Goal: Information Seeking & Learning: Learn about a topic

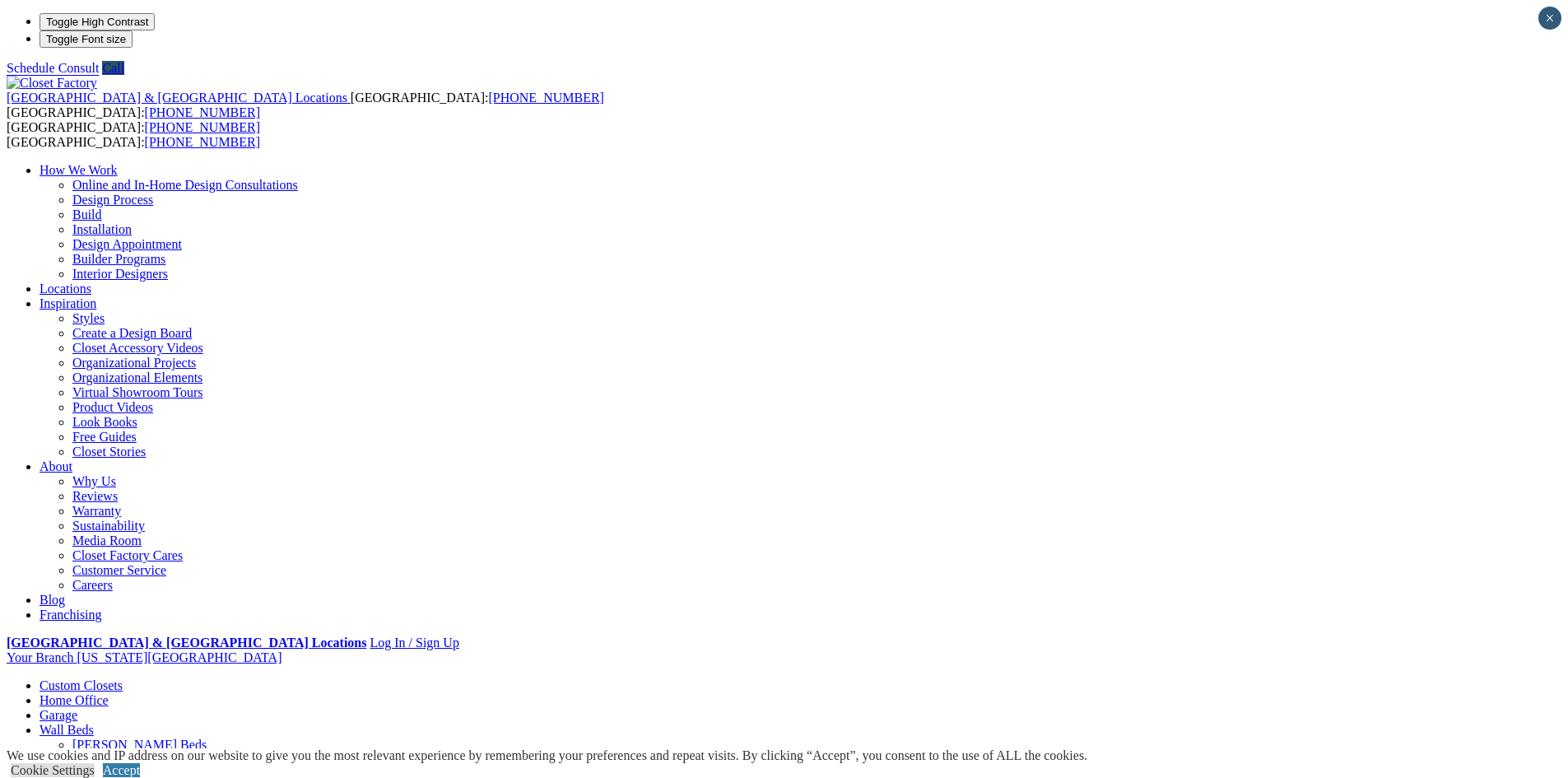
click at [78, 708] on link "Garage" at bounding box center [58, 715] width 38 height 14
click at [108, 693] on link "Home Office" at bounding box center [73, 700] width 69 height 14
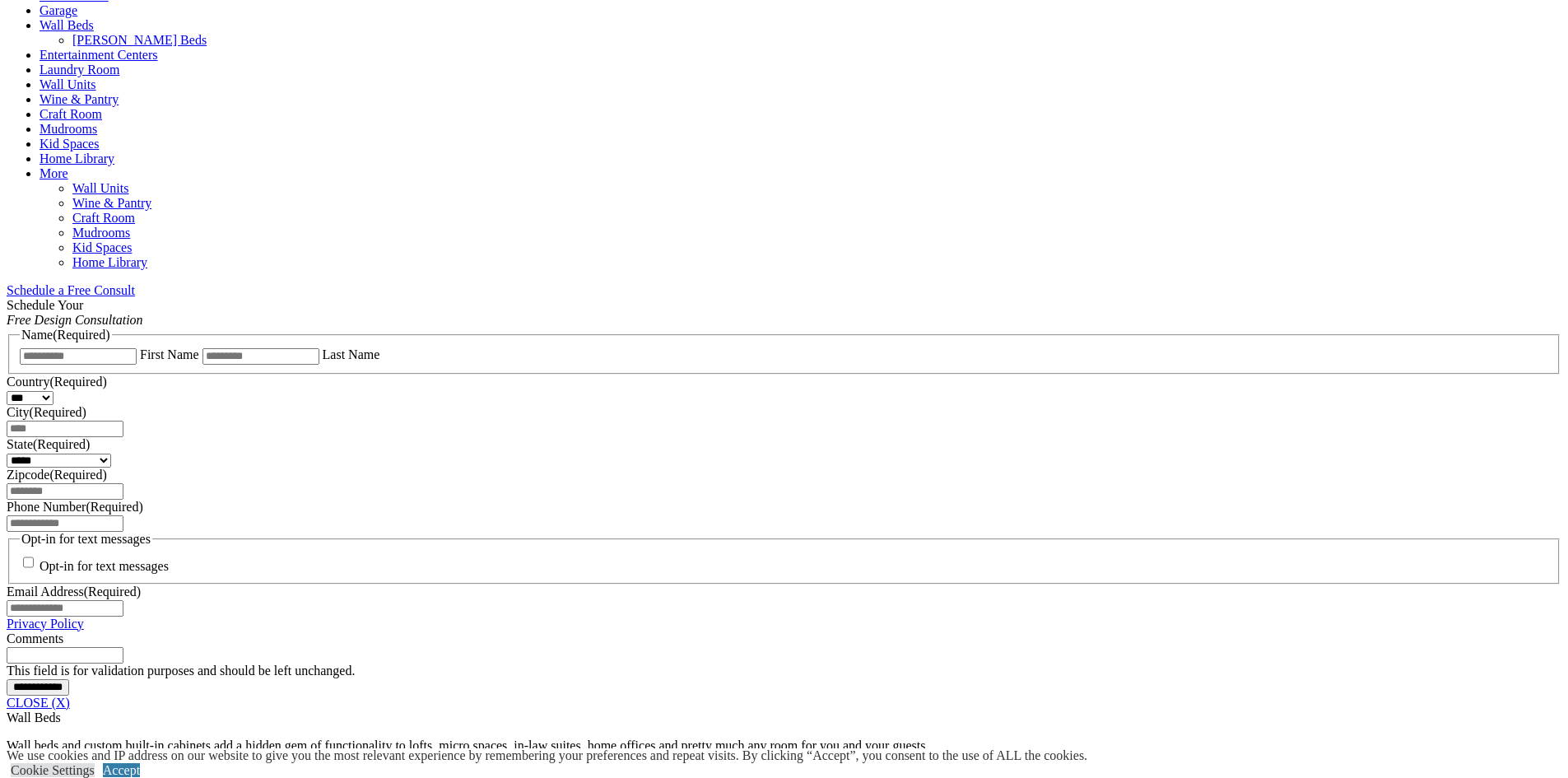
scroll to position [1070, 0]
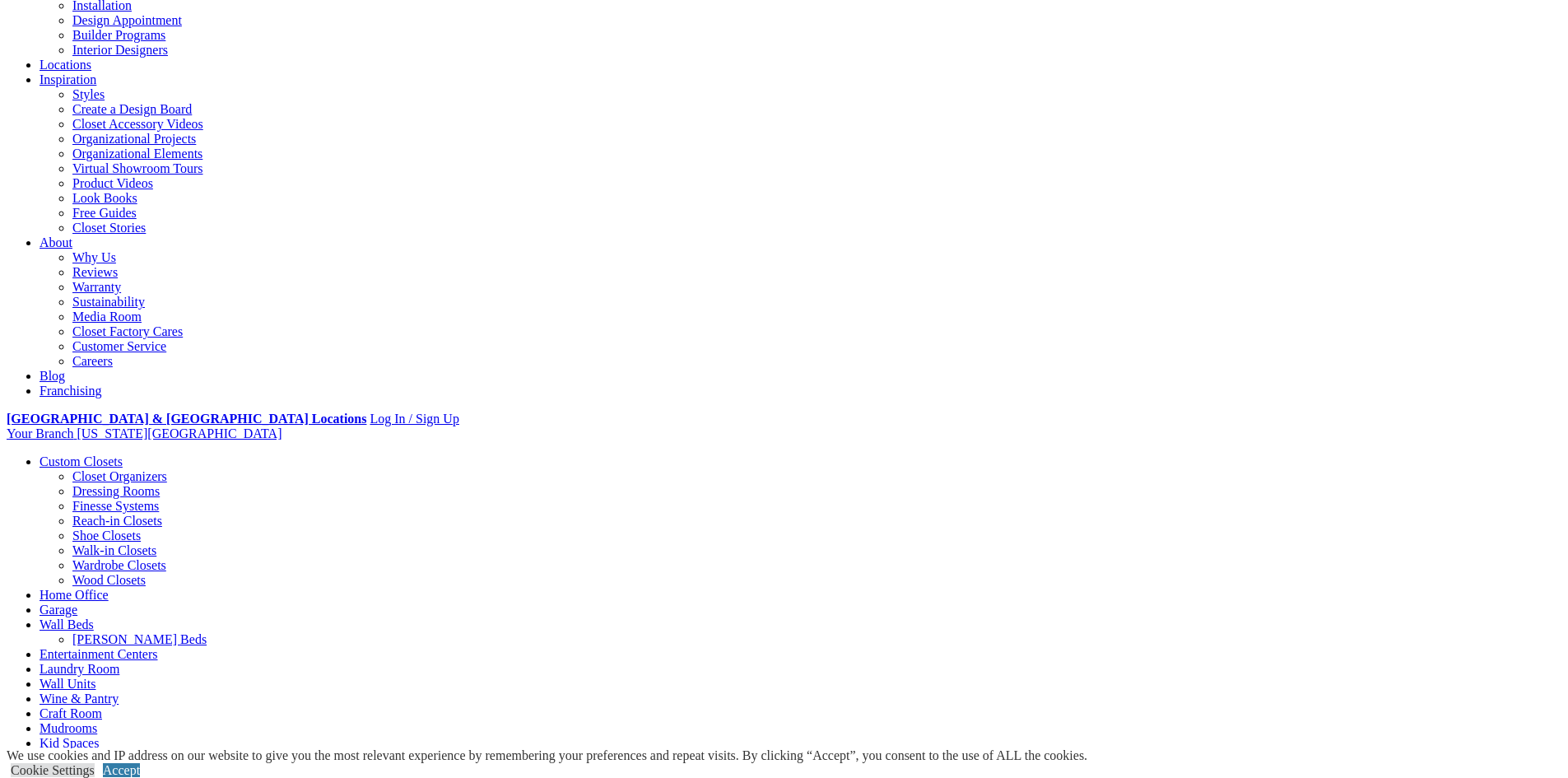
scroll to position [247, 0]
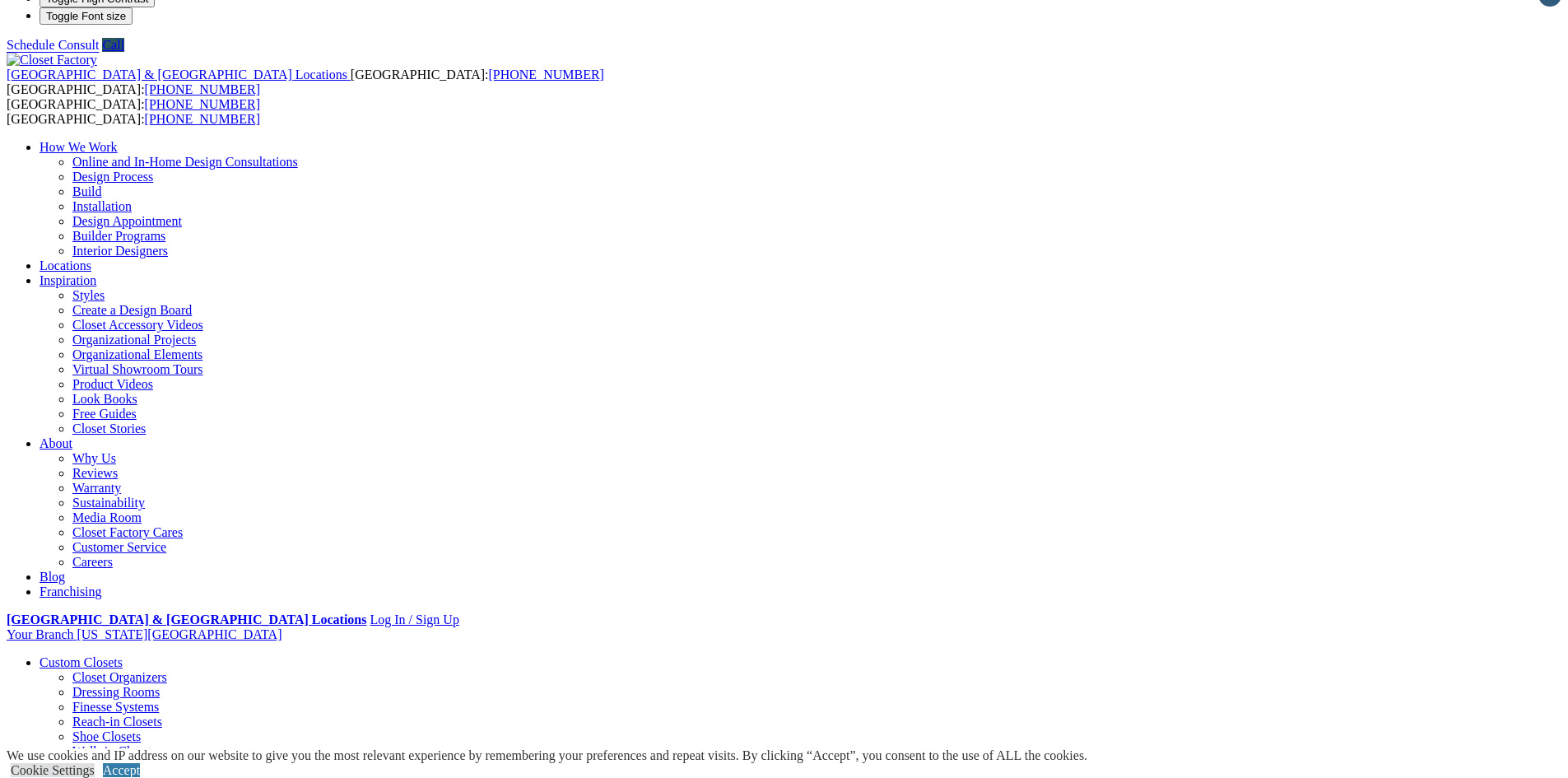
scroll to position [0, 0]
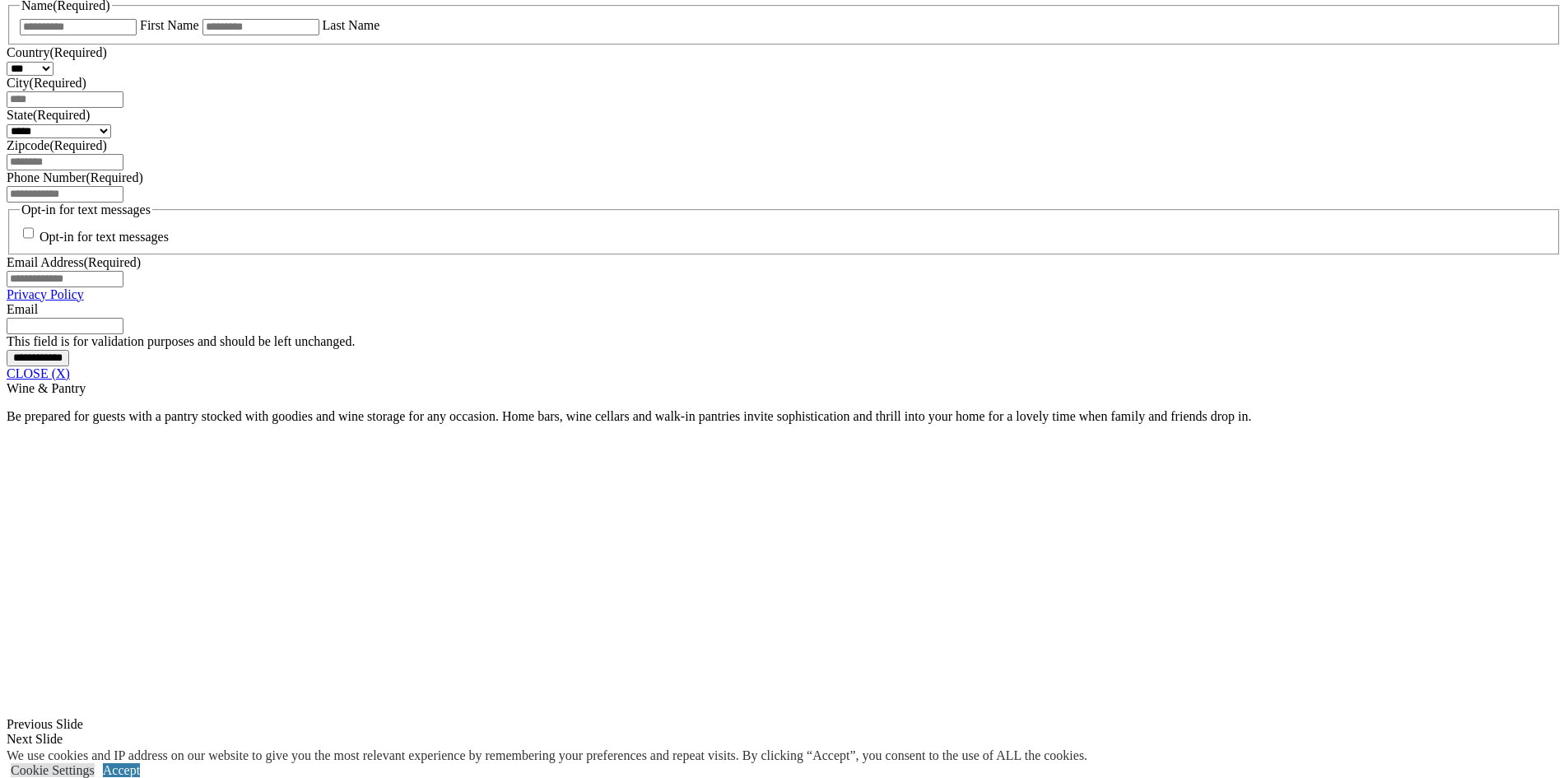
scroll to position [1070, 0]
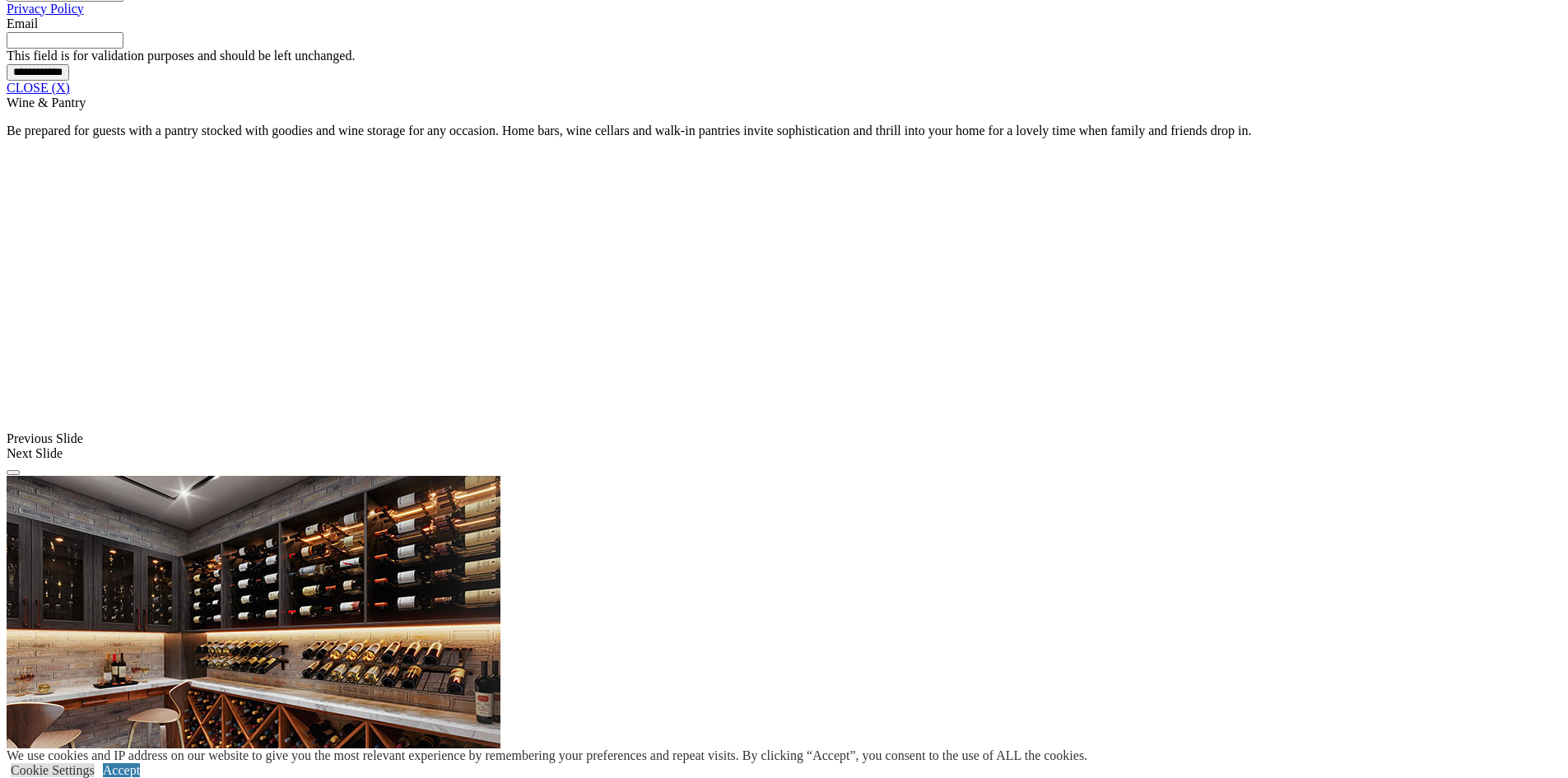
scroll to position [1564, 0]
